Goal: Unclear

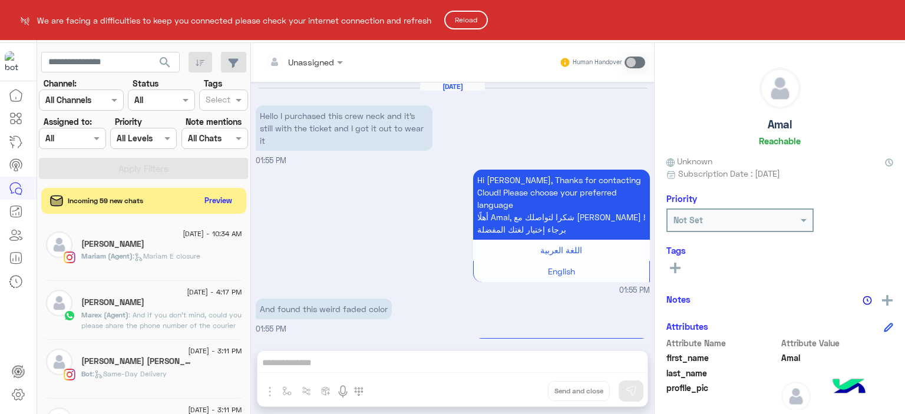
scroll to position [1104, 0]
